Goal: Task Accomplishment & Management: Manage account settings

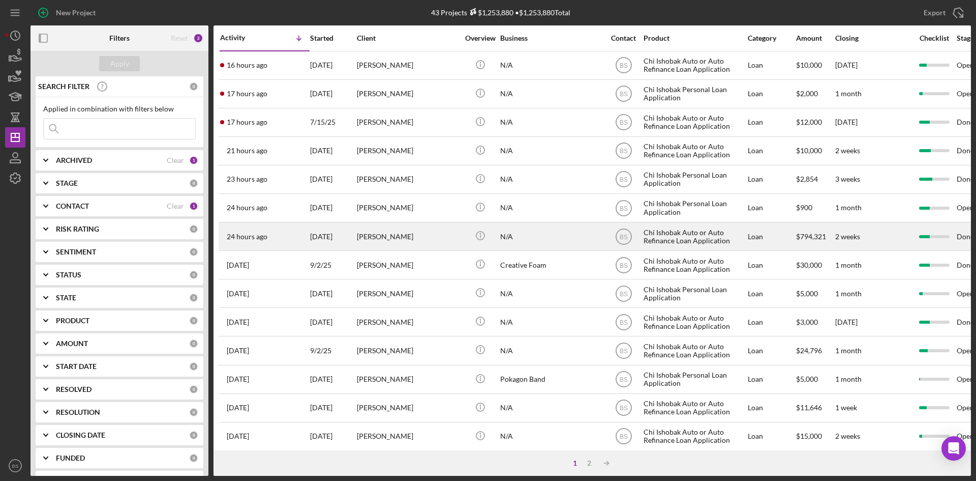
click at [292, 227] on div "24 hours ago [PERSON_NAME]" at bounding box center [264, 236] width 89 height 27
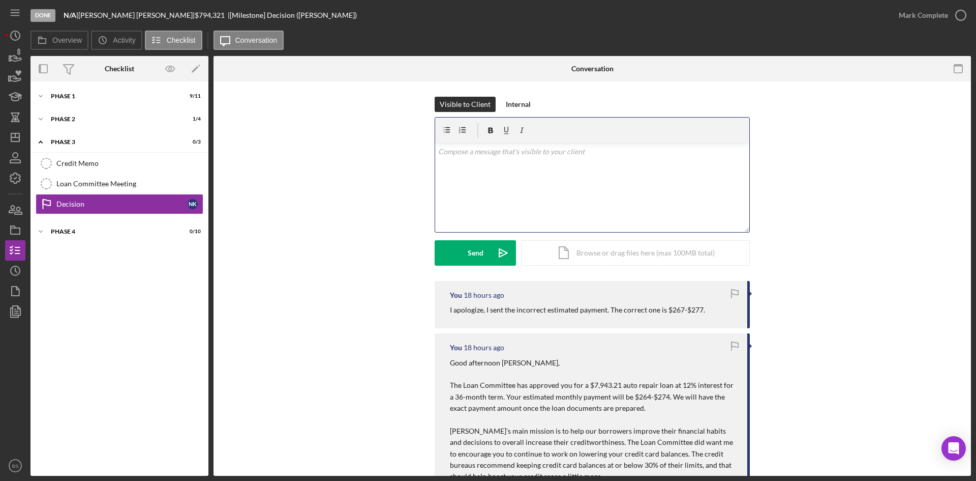
click at [487, 192] on div "v Color teal Color pink Remove color Add row above Add row below Add column bef…" at bounding box center [592, 187] width 314 height 89
click at [702, 150] on p "Good morning [PERSON_NAME]. Loan documents have been sent to you via email and …" at bounding box center [592, 151] width 309 height 11
click at [629, 152] on p "Good morning [PERSON_NAME]. Loan documents have been sent to you via email and …" at bounding box center [592, 157] width 309 height 23
click at [602, 162] on p "Good morning [PERSON_NAME]. Loan documents have been sent via email and text to…" at bounding box center [592, 157] width 309 height 23
drag, startPoint x: 539, startPoint y: 166, endPoint x: 514, endPoint y: 175, distance: 26.1
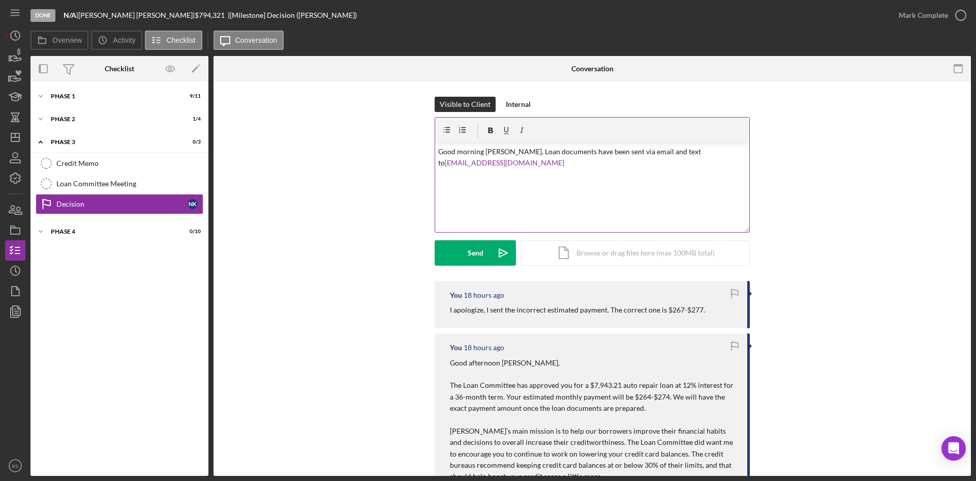
click at [539, 165] on p "Good morning [PERSON_NAME]. Loan documents have been sent via email and text to…" at bounding box center [592, 157] width 309 height 23
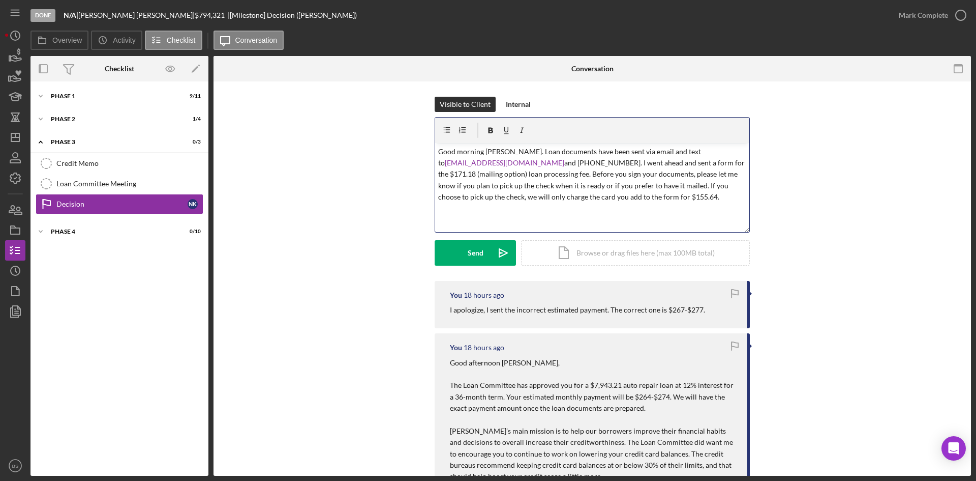
click at [654, 195] on p "Good morning [PERSON_NAME]. Loan documents have been sent via email and text to…" at bounding box center [592, 174] width 309 height 57
click at [677, 197] on p "Good morning [PERSON_NAME]. Loan documents have been sent via email and text to…" at bounding box center [592, 180] width 309 height 68
click at [650, 173] on p "Good morning [PERSON_NAME]. Loan documents have been sent via email and text to…" at bounding box center [592, 180] width 309 height 68
click at [452, 248] on button "Send Icon/icon-invite-send" at bounding box center [475, 252] width 81 height 25
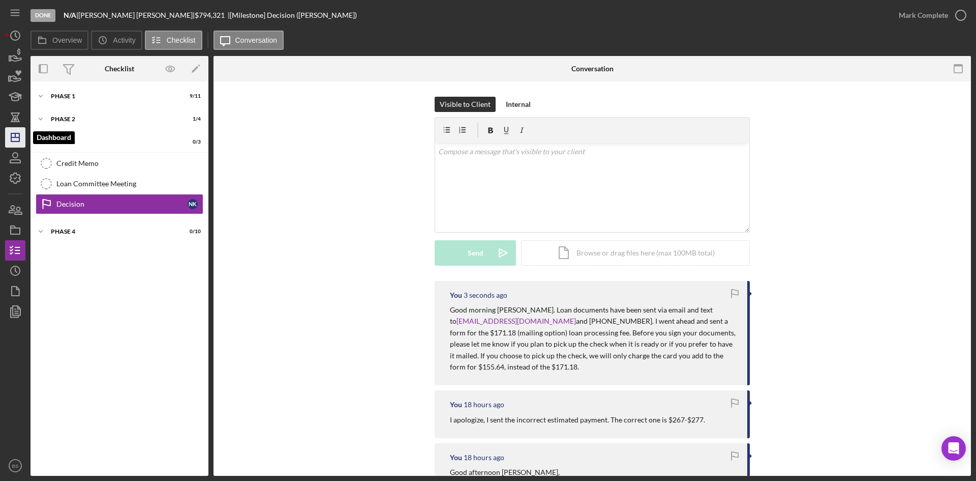
click at [18, 132] on icon "Icon/Dashboard" at bounding box center [15, 137] width 25 height 25
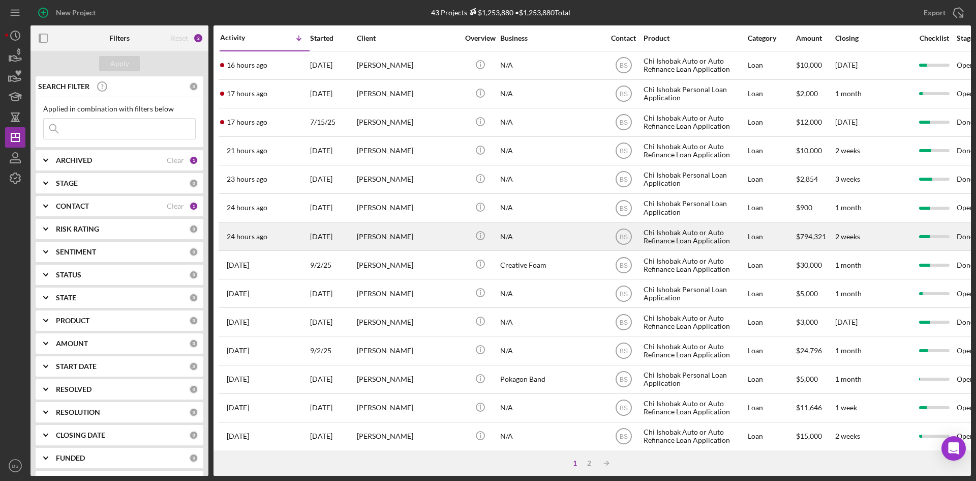
click at [269, 235] on div "24 hours ago [PERSON_NAME]" at bounding box center [264, 236] width 89 height 27
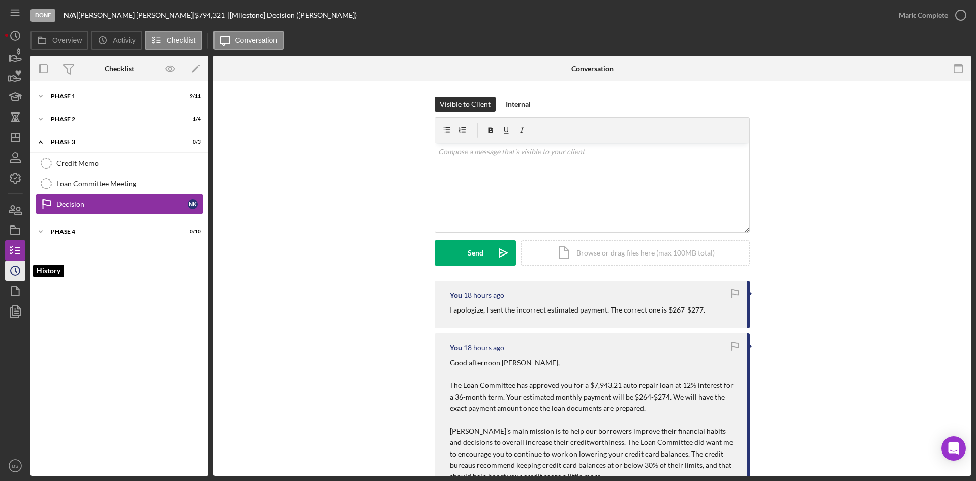
click at [22, 269] on icon "Icon/History" at bounding box center [15, 270] width 25 height 25
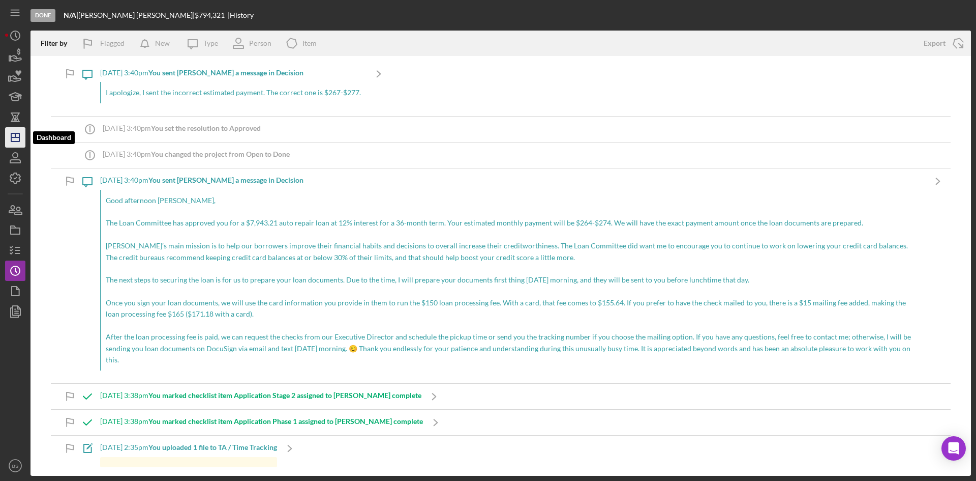
click at [21, 137] on icon "Icon/Dashboard" at bounding box center [15, 137] width 25 height 25
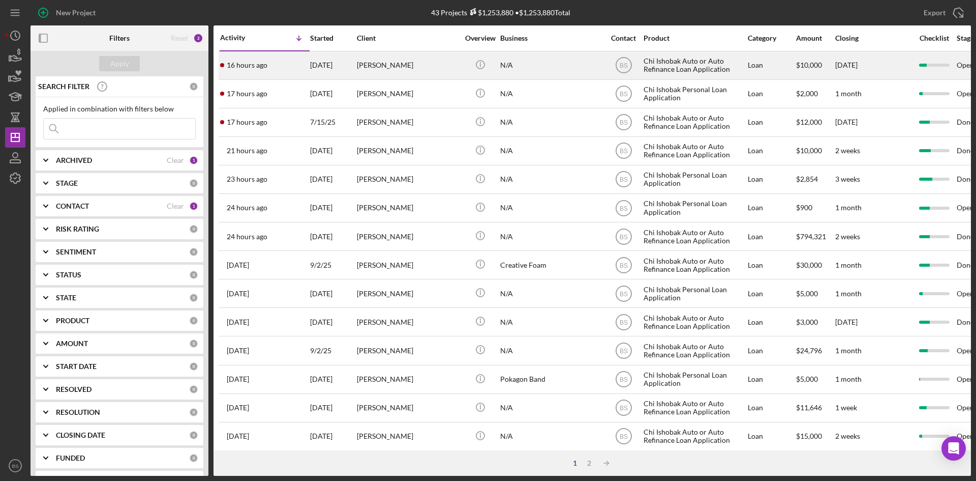
click at [365, 71] on div "[PERSON_NAME]" at bounding box center [408, 65] width 102 height 27
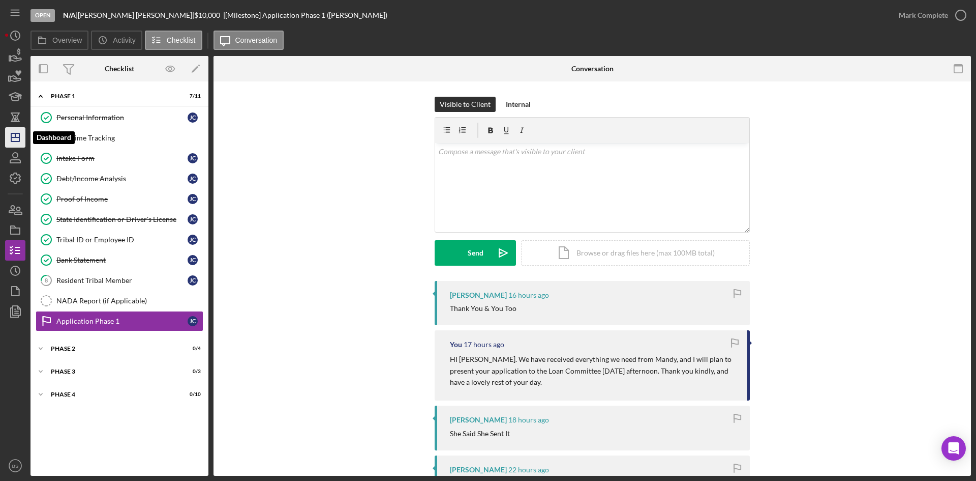
click at [15, 134] on polygon "button" at bounding box center [15, 137] width 8 height 8
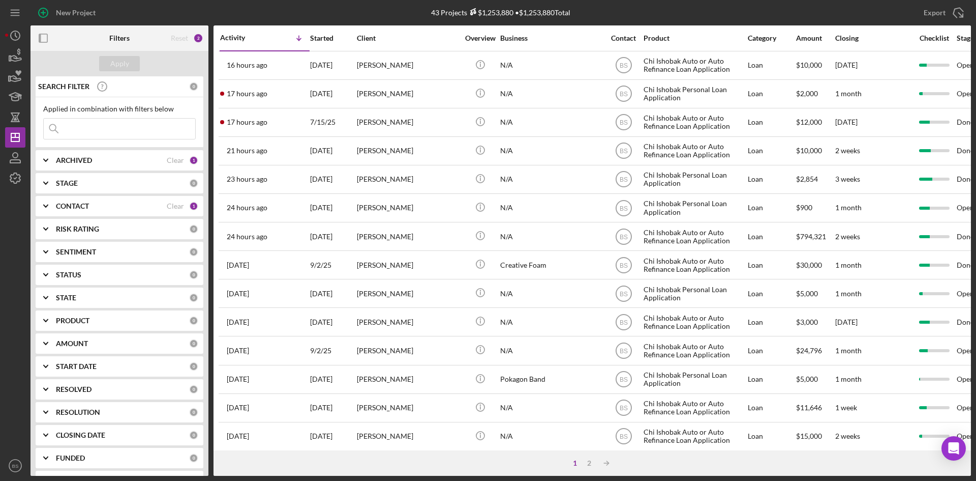
click at [368, 93] on div "[PERSON_NAME]" at bounding box center [408, 93] width 102 height 27
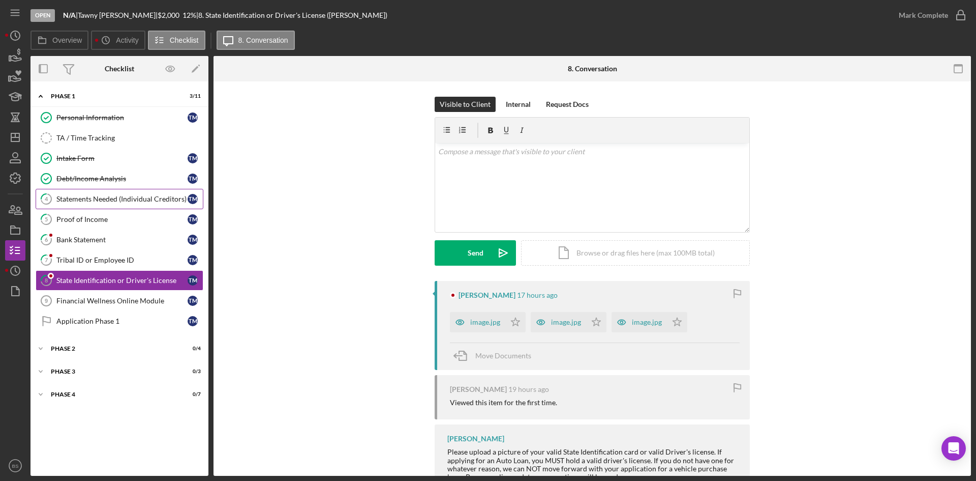
click at [153, 191] on link "4 Statements Needed (Individual Creditors) T M" at bounding box center [120, 199] width 168 height 20
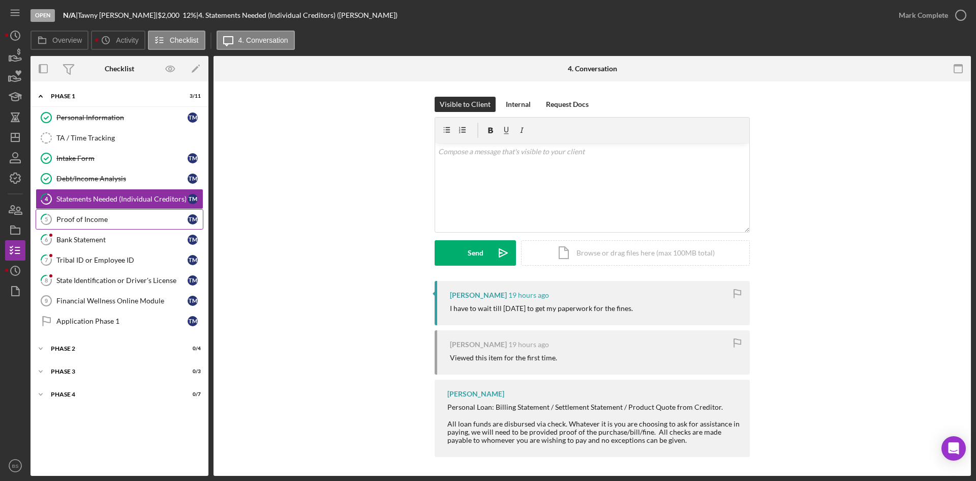
click at [152, 215] on div "Proof of Income" at bounding box center [121, 219] width 131 height 8
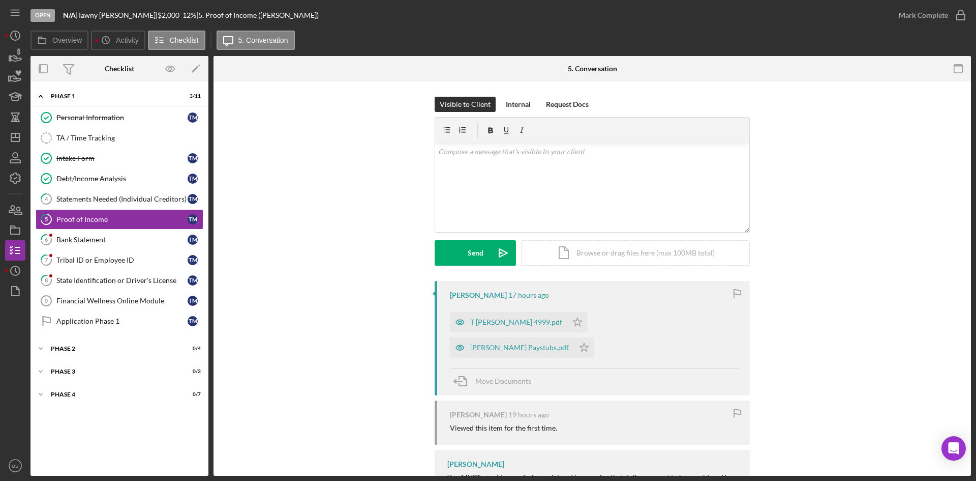
drag, startPoint x: 505, startPoint y: 317, endPoint x: 491, endPoint y: 309, distance: 15.7
click at [505, 317] on div "T Mead 4999.pdf" at bounding box center [508, 322] width 117 height 20
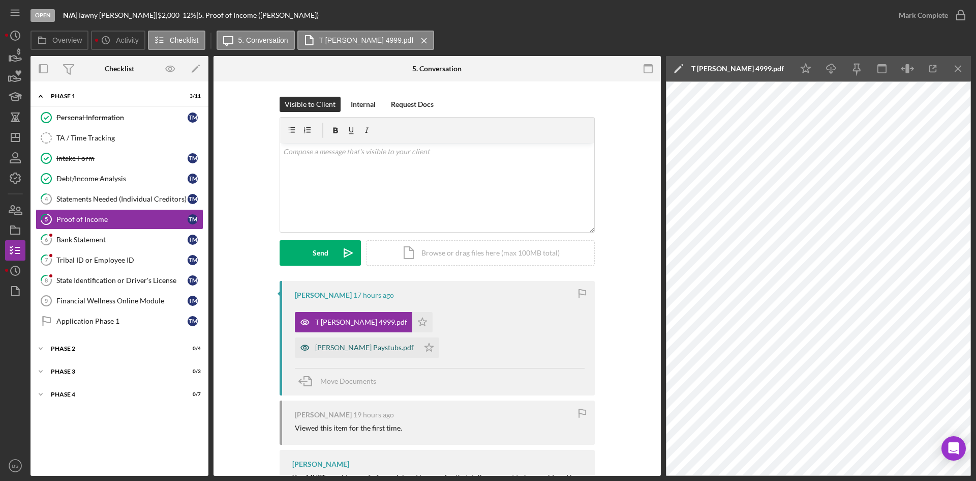
click at [419, 337] on div "Tonya Mead Paystubs.pdf" at bounding box center [357, 347] width 124 height 20
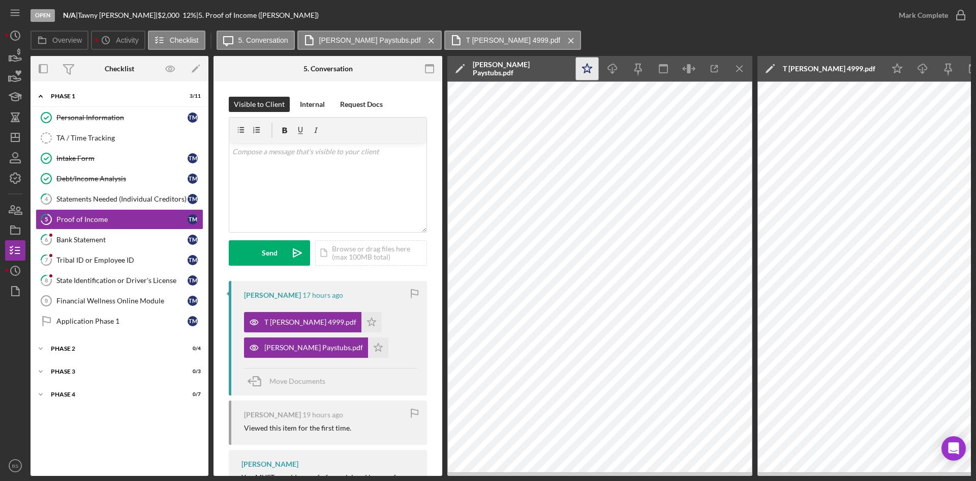
click at [581, 70] on icon "Icon/Star" at bounding box center [587, 68] width 23 height 23
click at [935, 8] on div "Mark Complete" at bounding box center [923, 15] width 49 height 20
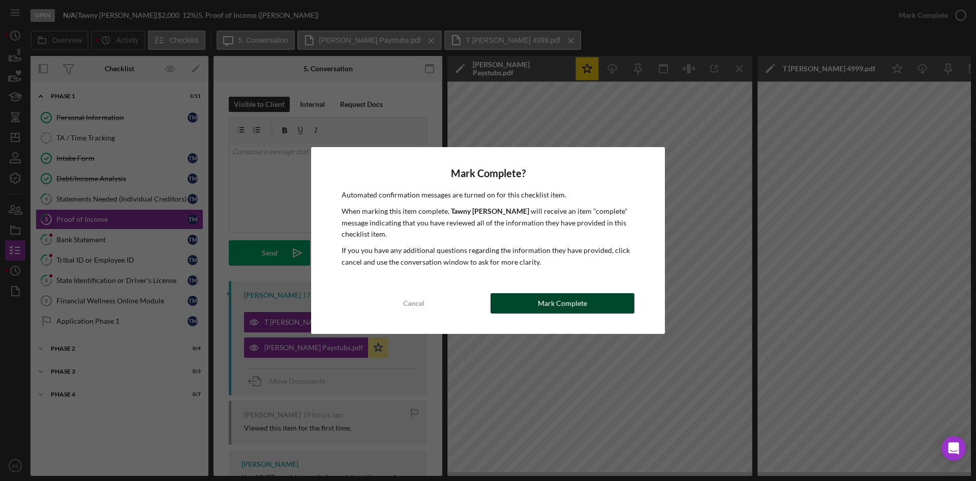
click at [513, 295] on button "Mark Complete" at bounding box center [563, 303] width 144 height 20
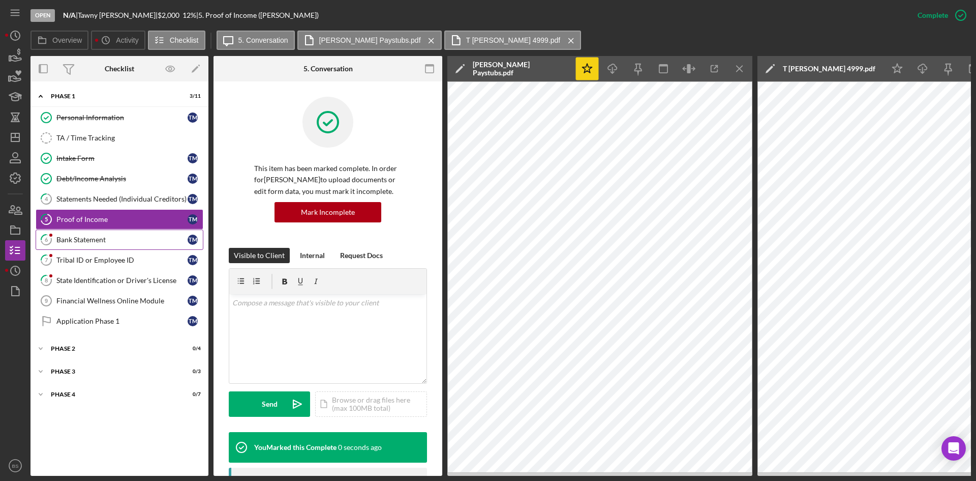
click at [126, 242] on div "Bank Statement" at bounding box center [121, 239] width 131 height 8
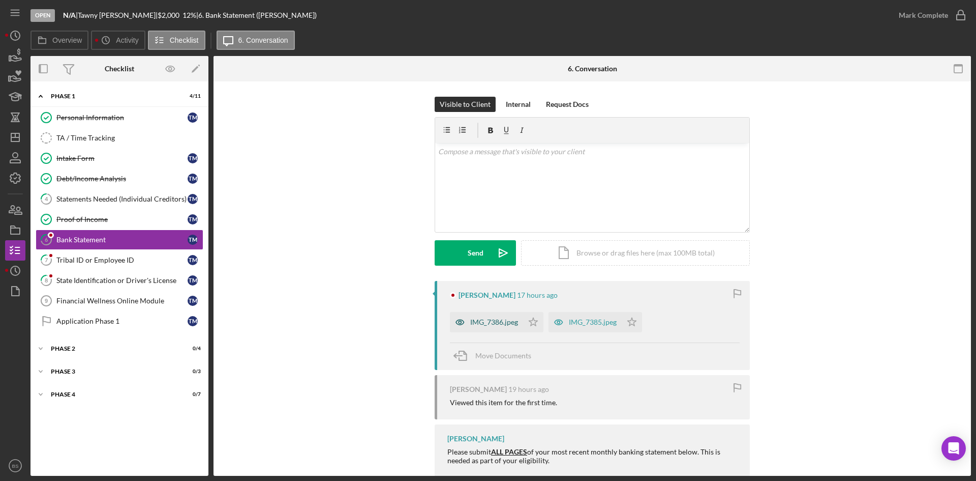
click at [467, 316] on icon "button" at bounding box center [460, 322] width 20 height 20
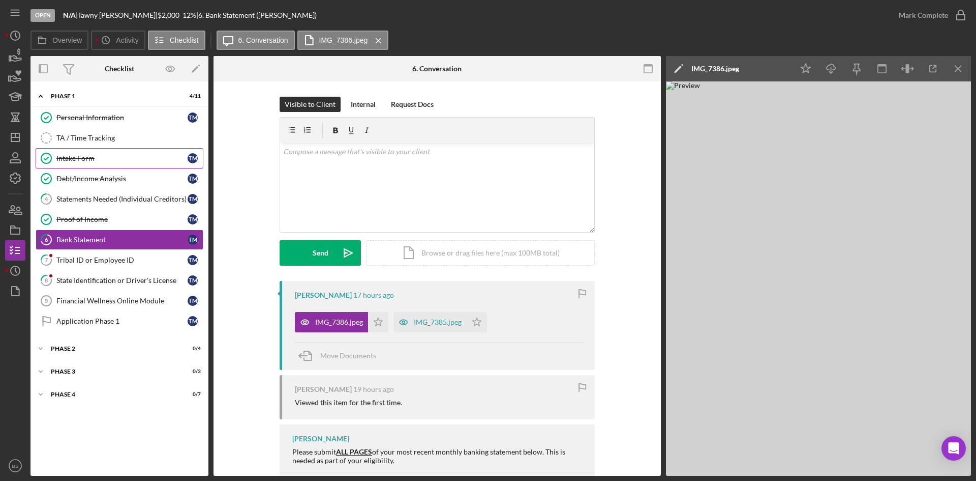
click at [87, 151] on link "Intake Form Intake Form T M" at bounding box center [120, 158] width 168 height 20
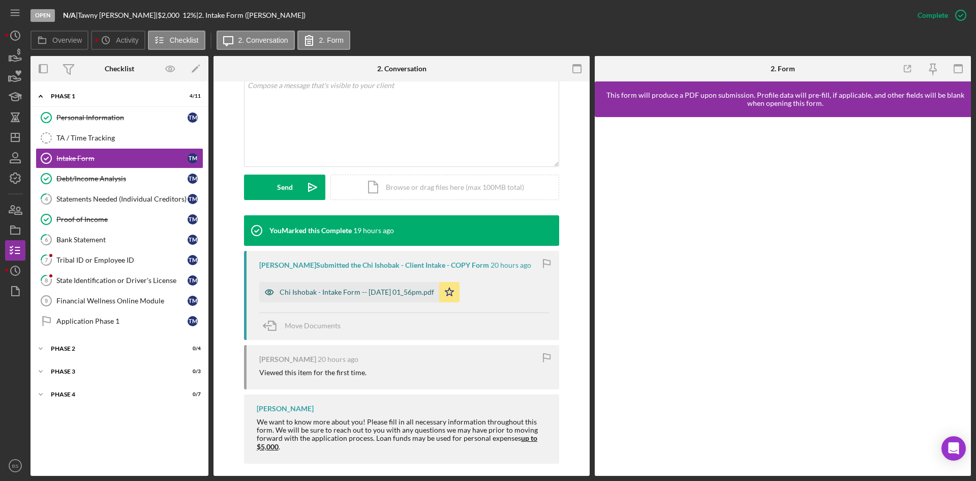
click at [393, 292] on div "Chi Ishobak - Intake Form -- 2025-09-16 01_56pm.pdf" at bounding box center [357, 292] width 155 height 8
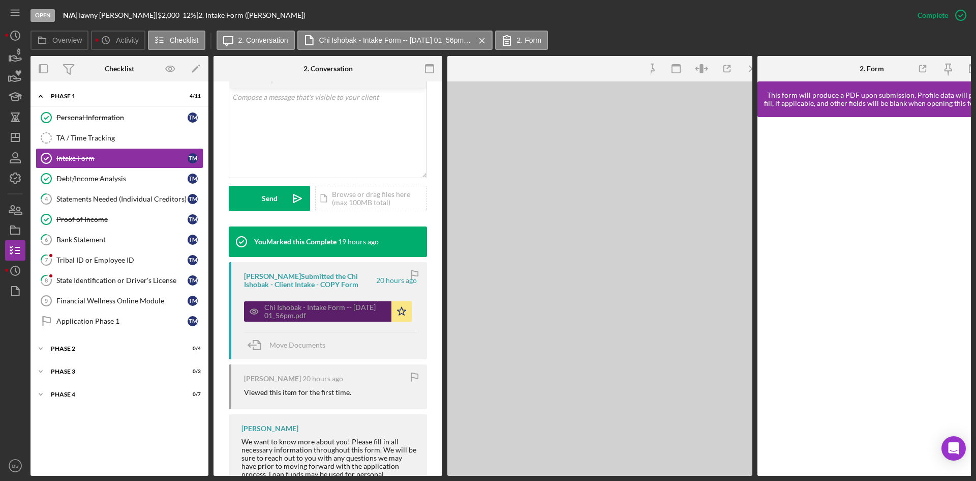
scroll to position [217, 0]
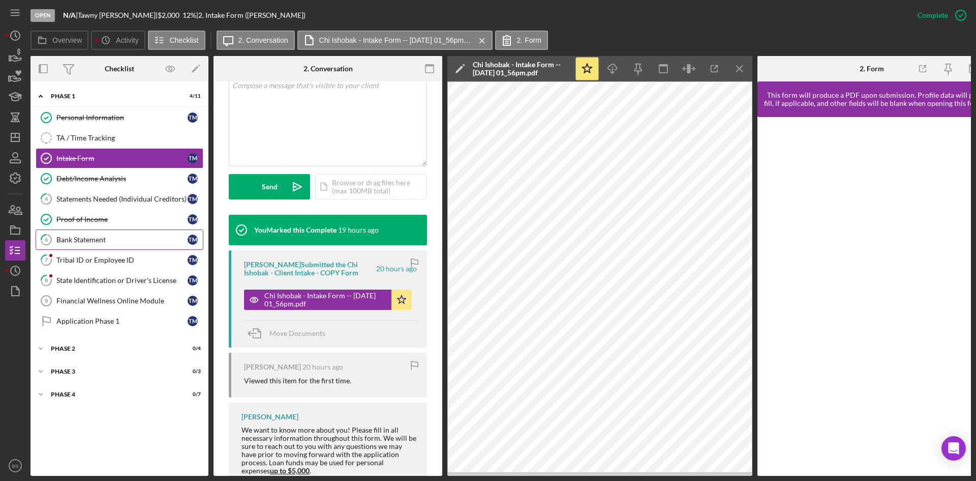
click at [128, 237] on div "Bank Statement" at bounding box center [121, 239] width 131 height 8
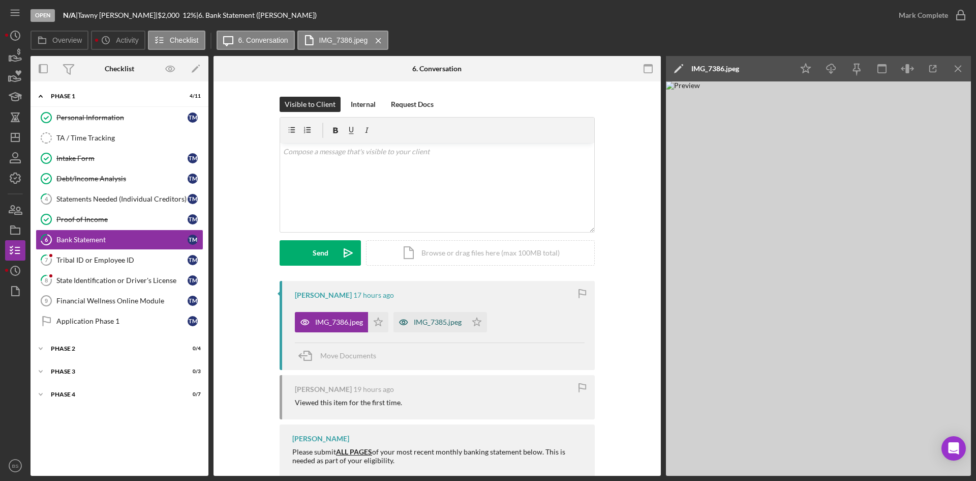
click at [433, 325] on div "IMG_7385.jpeg" at bounding box center [438, 322] width 48 height 8
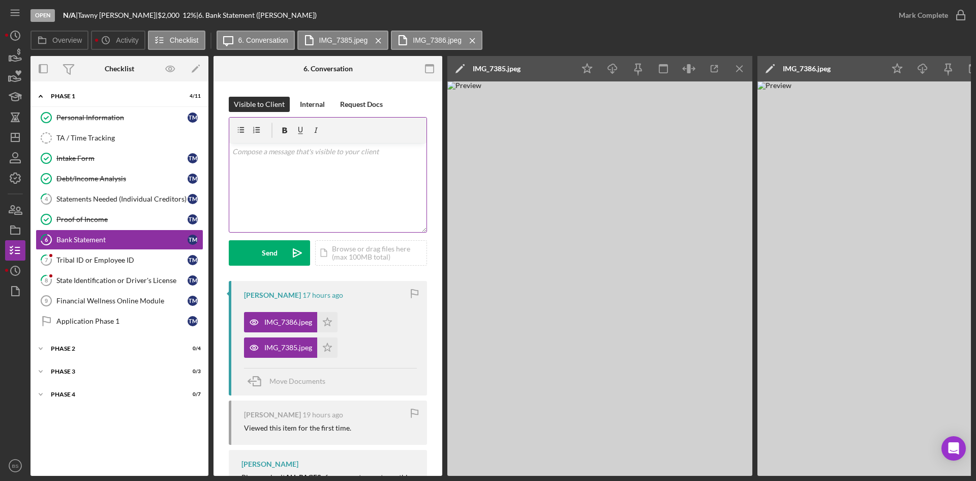
click at [320, 186] on div "v Color teal Color pink Remove color Add row above Add row below Add column bef…" at bounding box center [327, 187] width 197 height 89
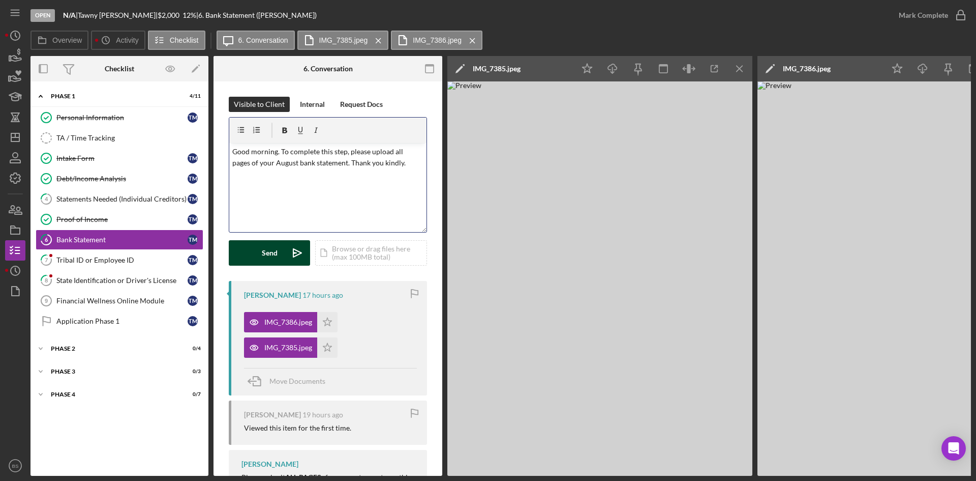
click at [271, 259] on div "Send" at bounding box center [270, 252] width 16 height 25
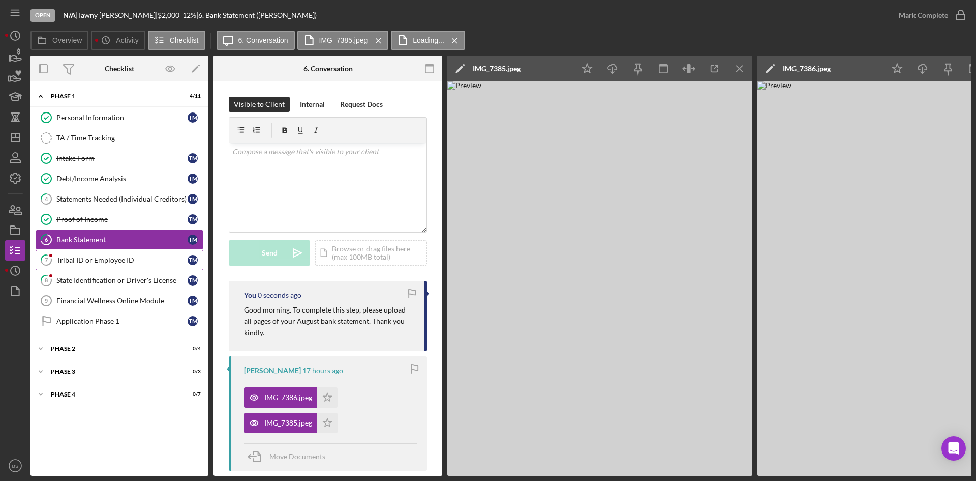
click at [131, 254] on link "7 Tribal ID or Employee ID T M" at bounding box center [120, 260] width 168 height 20
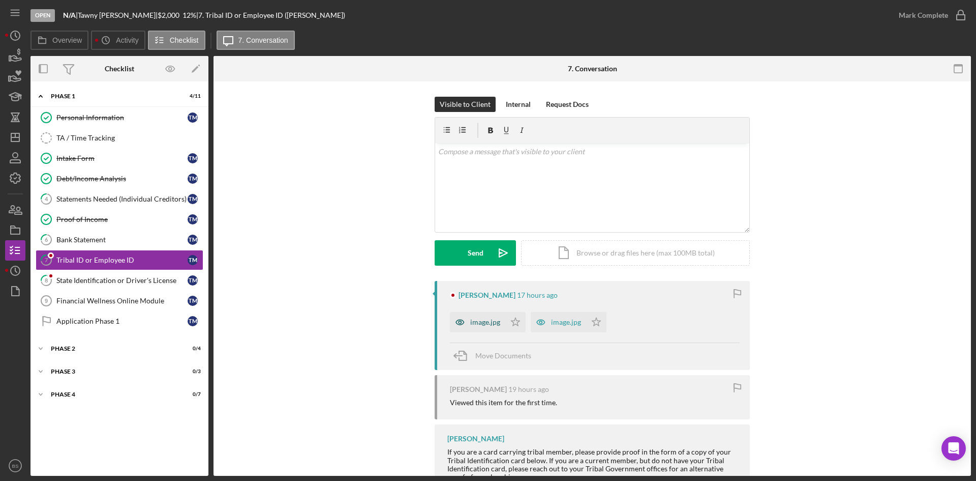
click at [499, 326] on div "image.jpg" at bounding box center [477, 322] width 55 height 20
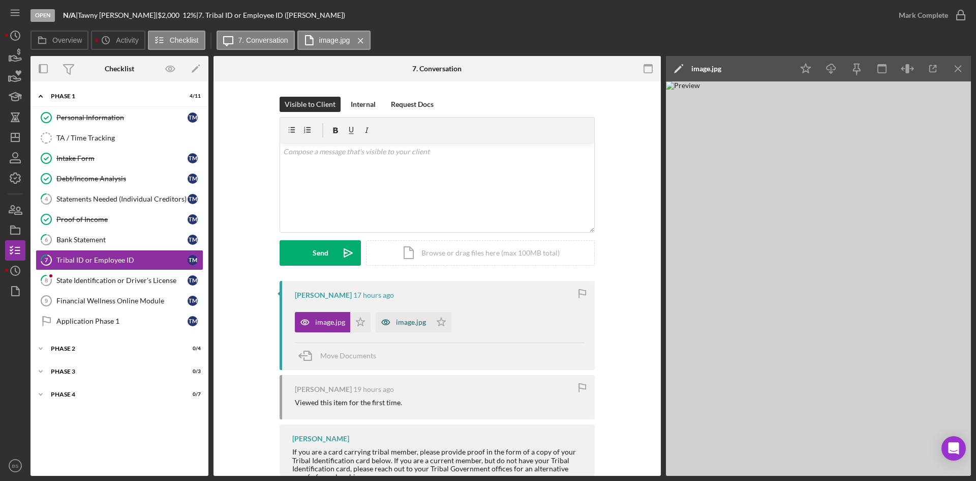
click at [412, 319] on div "image.jpg" at bounding box center [411, 322] width 30 height 8
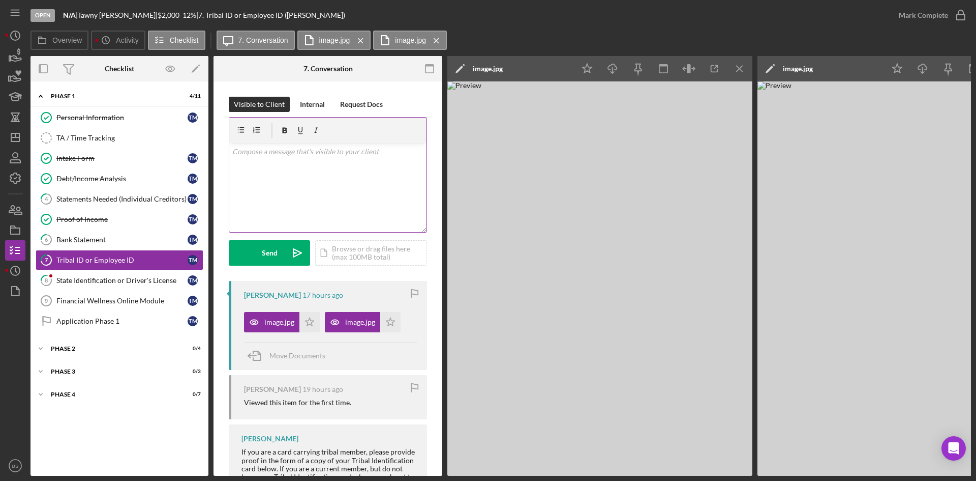
click at [346, 179] on div "v Color teal Color pink Remove color Add row above Add row below Add column bef…" at bounding box center [327, 187] width 197 height 89
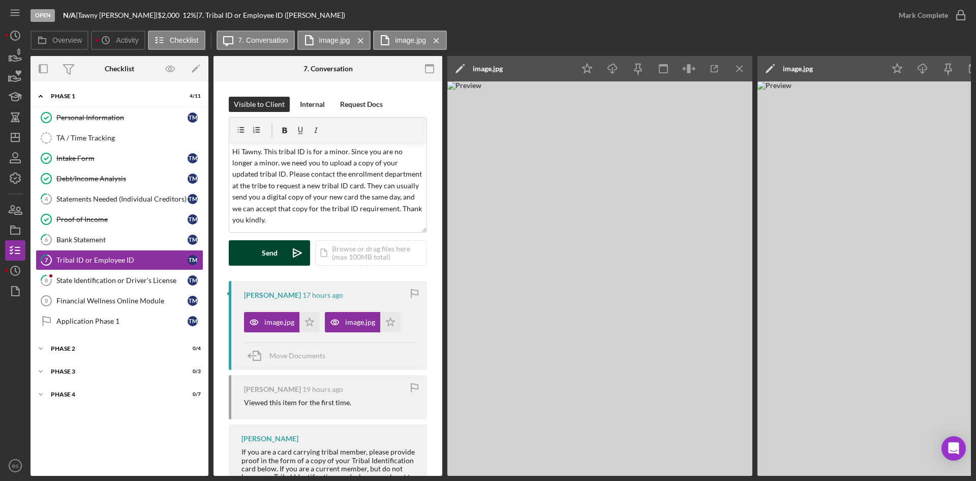
click at [268, 248] on div "Send" at bounding box center [270, 252] width 16 height 25
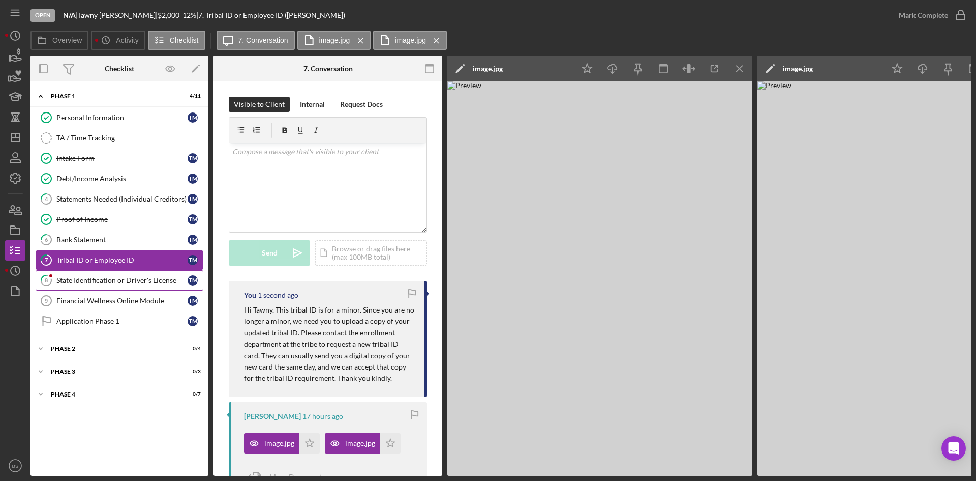
click at [134, 274] on link "8 State Identification or Driver's License T M" at bounding box center [120, 280] width 168 height 20
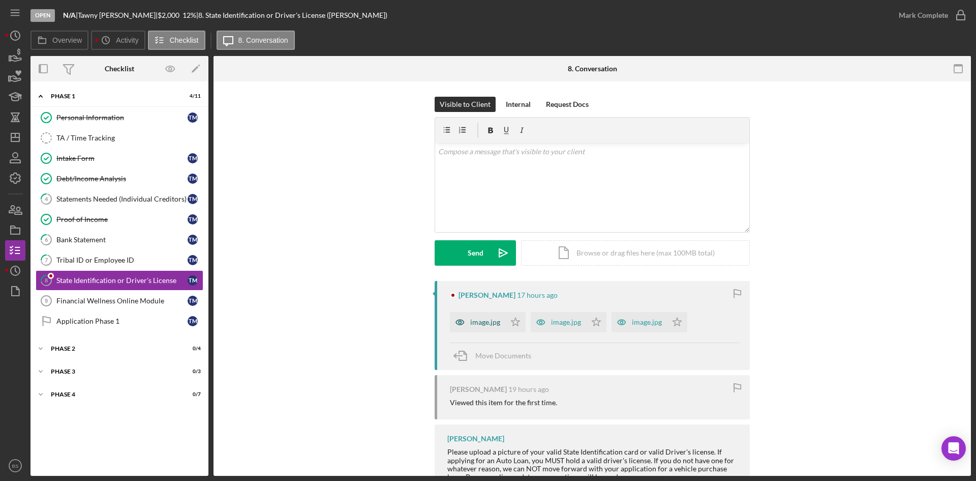
click at [482, 325] on div "image.jpg" at bounding box center [485, 322] width 30 height 8
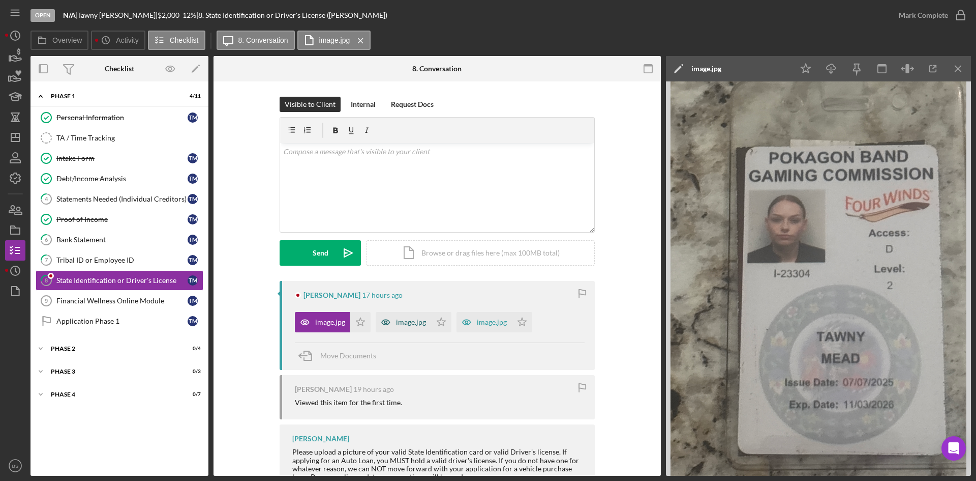
click at [417, 323] on div "image.jpg" at bounding box center [411, 322] width 30 height 8
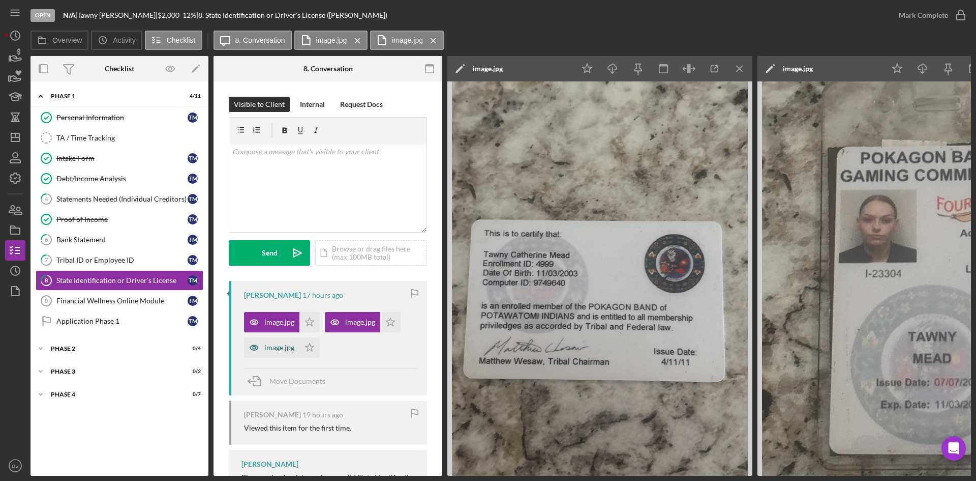
click at [288, 344] on div "image.jpg" at bounding box center [279, 347] width 30 height 8
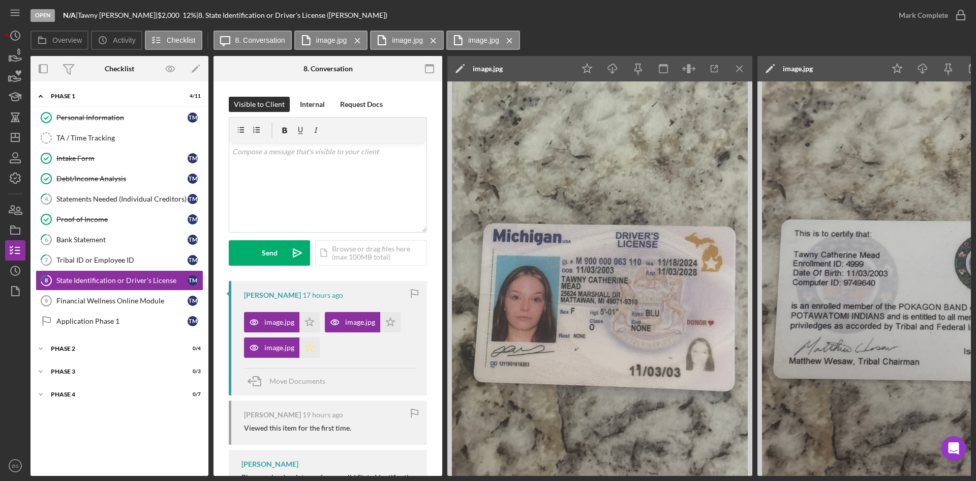
click at [309, 349] on polygon "button" at bounding box center [310, 347] width 9 height 8
click at [906, 15] on div "Mark Complete" at bounding box center [923, 15] width 49 height 20
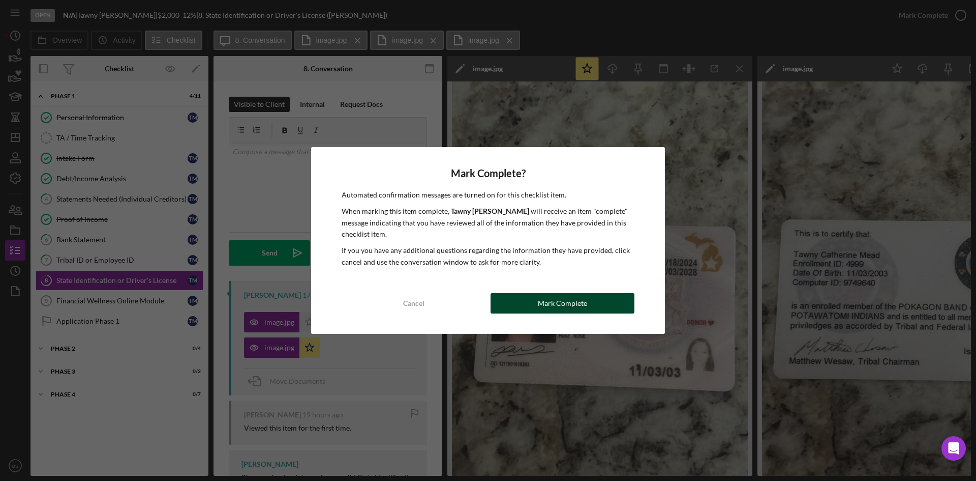
click at [585, 294] on div "Mark Complete" at bounding box center [562, 303] width 49 height 20
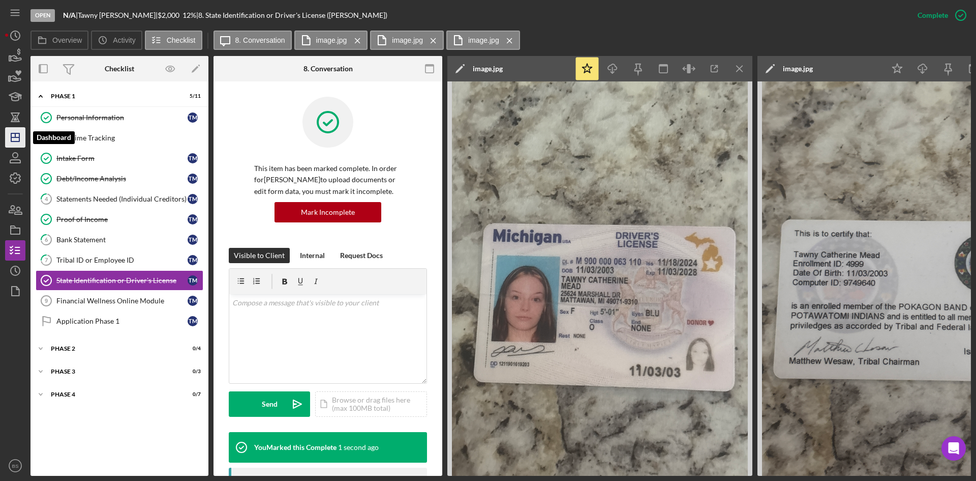
click at [18, 136] on icon "Icon/Dashboard" at bounding box center [15, 137] width 25 height 25
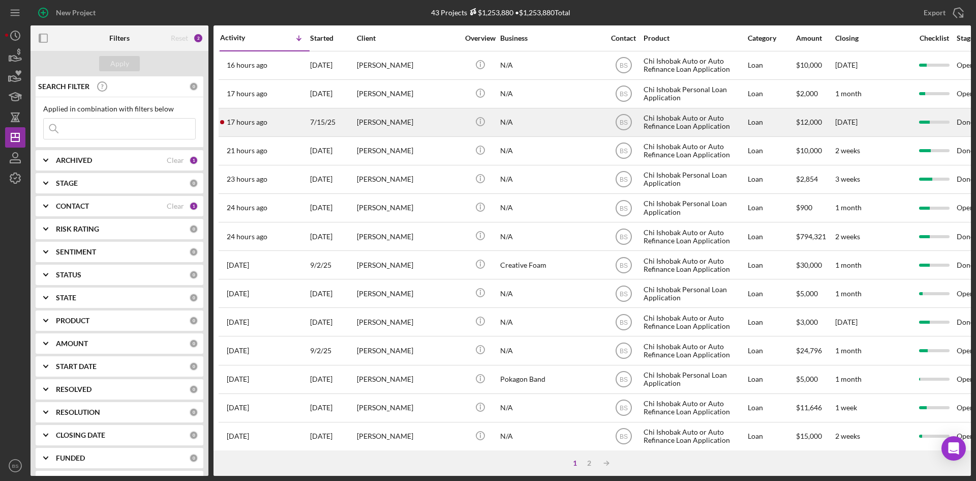
click at [330, 117] on div "7/15/25" at bounding box center [333, 122] width 46 height 27
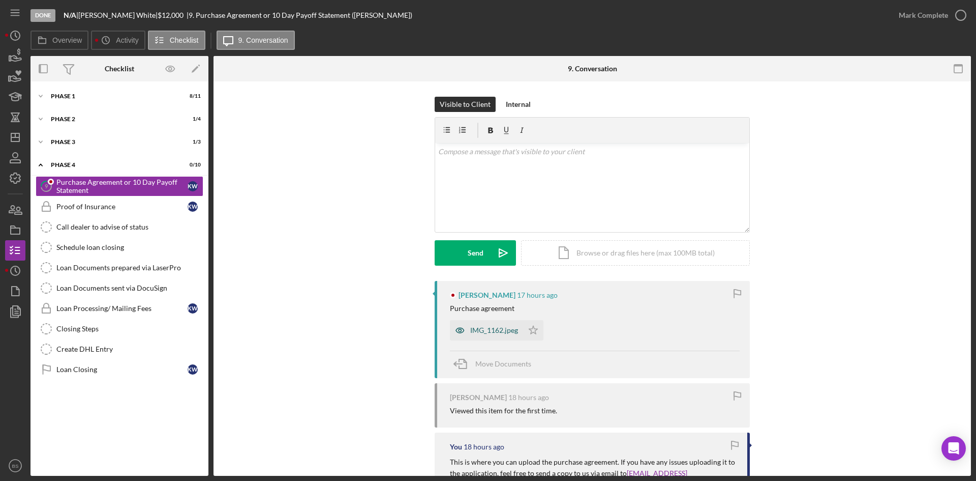
click at [464, 331] on icon "button" at bounding box center [460, 330] width 20 height 20
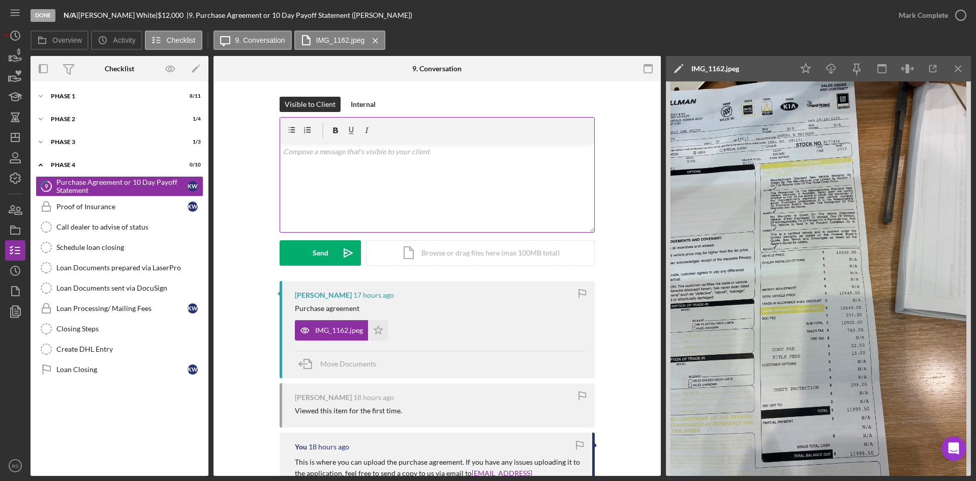
click at [460, 211] on div "v Color teal Color pink Remove color Add row above Add row below Add column bef…" at bounding box center [437, 187] width 314 height 89
click at [426, 144] on div "v Color teal Color pink Remove color Add row above Add row below Add column bef…" at bounding box center [437, 187] width 314 height 89
click at [425, 153] on p "Please upload a copy of the full purchase agreemnet, without any parts of the p…" at bounding box center [437, 157] width 309 height 23
click at [425, 157] on p "Please upload a copy of the full purchase agreemnet, without any parts of the p…" at bounding box center [437, 157] width 309 height 23
click at [280, 151] on div "v Color teal Color pink Remove color Add row above Add row below Add column bef…" at bounding box center [437, 187] width 314 height 89
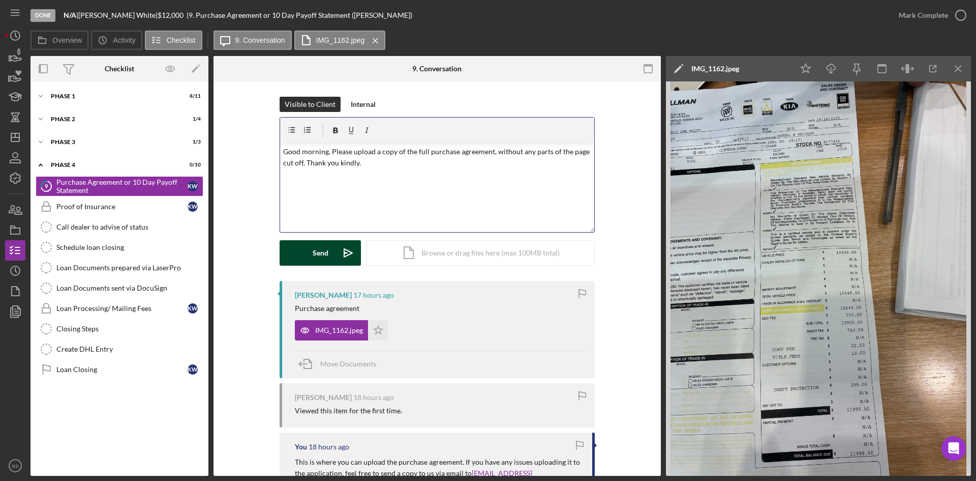
click at [336, 249] on icon "Icon/icon-invite-send" at bounding box center [348, 252] width 25 height 25
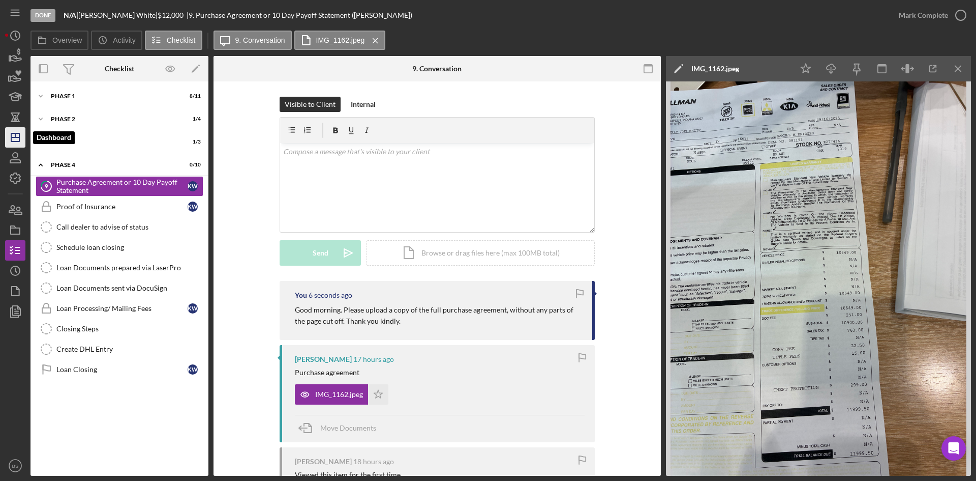
click at [25, 137] on icon "Icon/Dashboard" at bounding box center [15, 137] width 25 height 25
